Goal: Check status: Check status

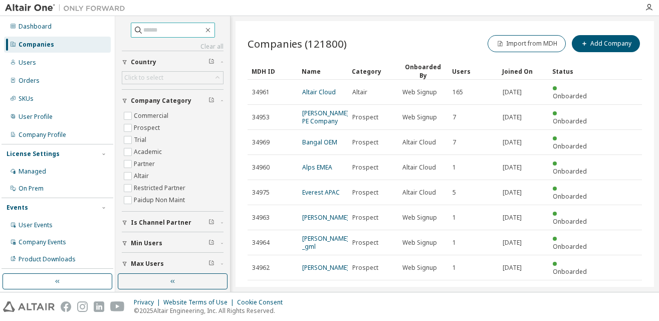
click at [157, 25] on input "text" at bounding box center [173, 30] width 60 height 10
type input "******"
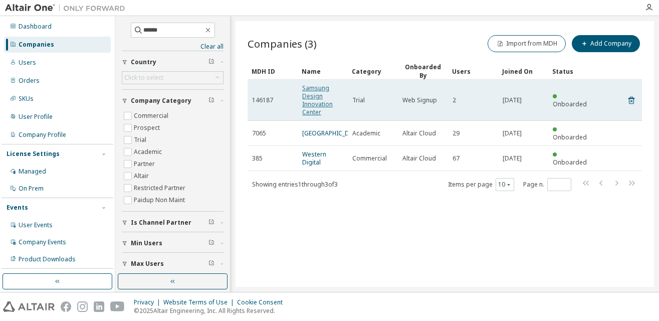
click at [318, 91] on link "Samsung Design Innovation Center" at bounding box center [317, 100] width 31 height 33
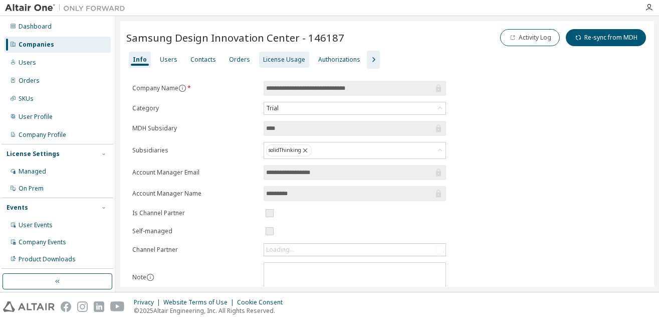
click at [273, 61] on div "License Usage" at bounding box center [284, 60] width 42 height 8
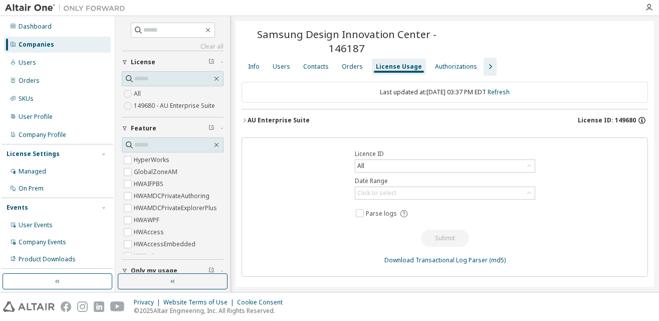
click at [641, 121] on icon "button" at bounding box center [642, 120] width 9 height 9
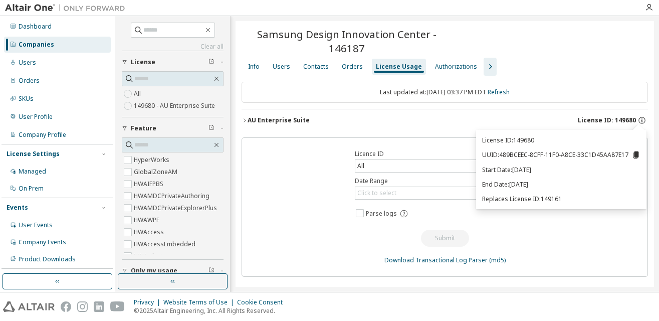
click at [588, 121] on span "License ID: 149680" at bounding box center [607, 120] width 58 height 8
